Goal: Information Seeking & Learning: Learn about a topic

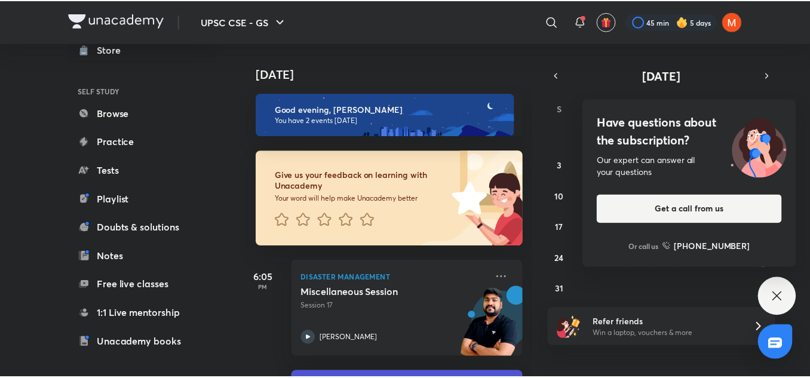
scroll to position [76, 0]
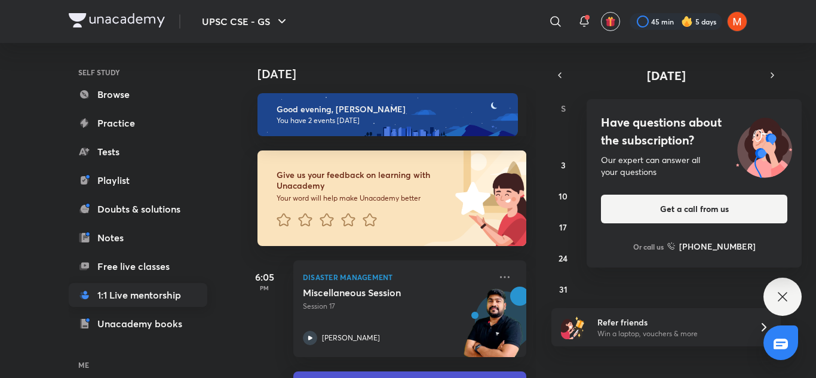
click at [169, 287] on link "1:1 Live mentorship" at bounding box center [138, 295] width 139 height 24
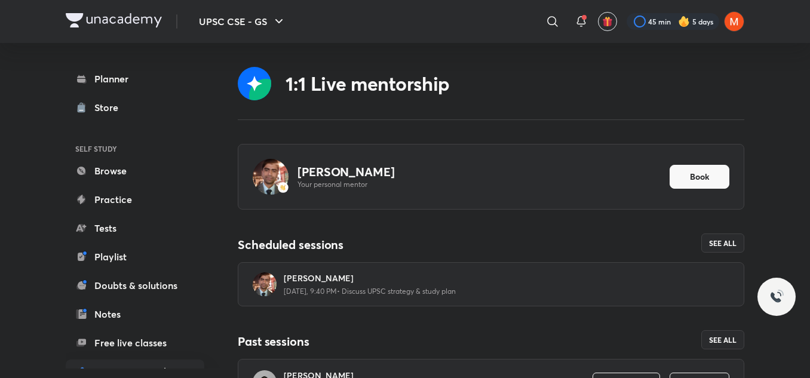
click at [344, 295] on p "[DATE], 9:40 PM • Discuss UPSC strategy & study plan" at bounding box center [370, 292] width 172 height 10
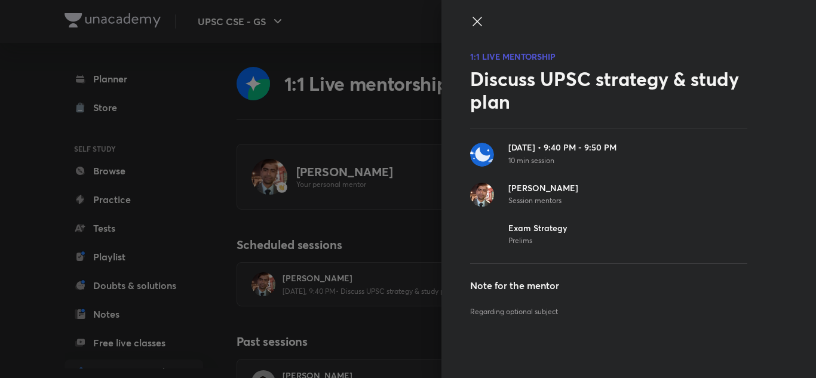
click at [760, 269] on div "1:1 LIVE MENTORSHIP Discuss UPSC strategy & study plan [DATE] • 9:40 PM - 9:50 …" at bounding box center [629, 189] width 375 height 378
click at [493, 123] on div "1:1 LIVE MENTORSHIP Discuss UPSC strategy & study plan [DATE] • 9:40 PM - 9:50 …" at bounding box center [629, 189] width 375 height 378
click at [368, 227] on div at bounding box center [408, 189] width 816 height 378
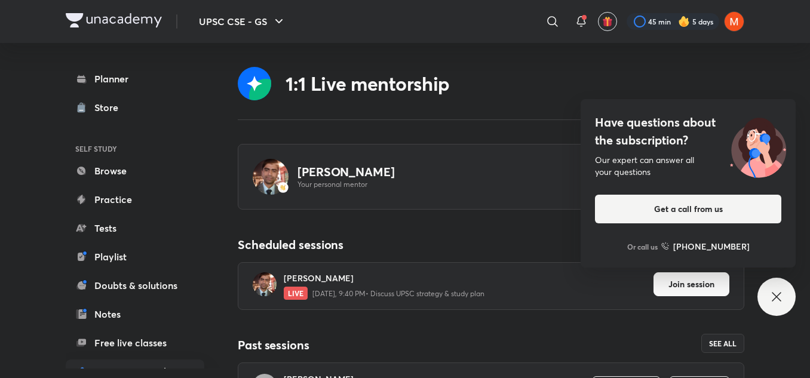
click at [525, 291] on div "LIVE [DATE], 9:40 PM • Discuss UPSC strategy & study plan" at bounding box center [469, 293] width 370 height 13
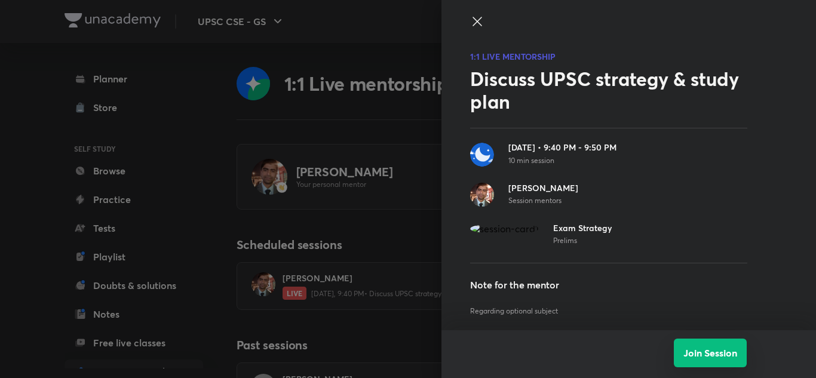
click at [681, 349] on button "Join Session" at bounding box center [710, 353] width 73 height 29
